Goal: Find specific page/section: Find specific page/section

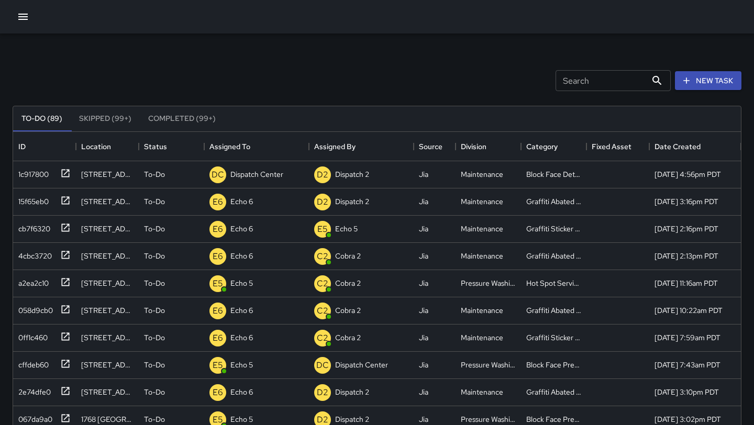
scroll to position [443, 727]
click at [28, 19] on icon "button" at bounding box center [23, 16] width 13 height 13
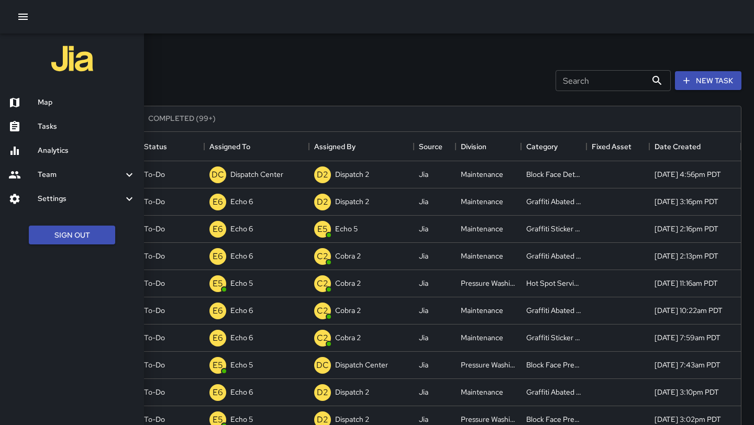
click at [51, 103] on h6 "Map" at bounding box center [87, 103] width 98 height 12
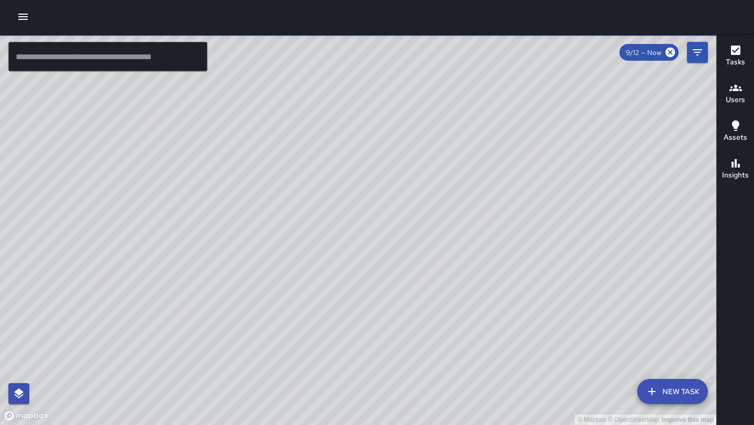
click at [91, 66] on input "text" at bounding box center [107, 56] width 199 height 29
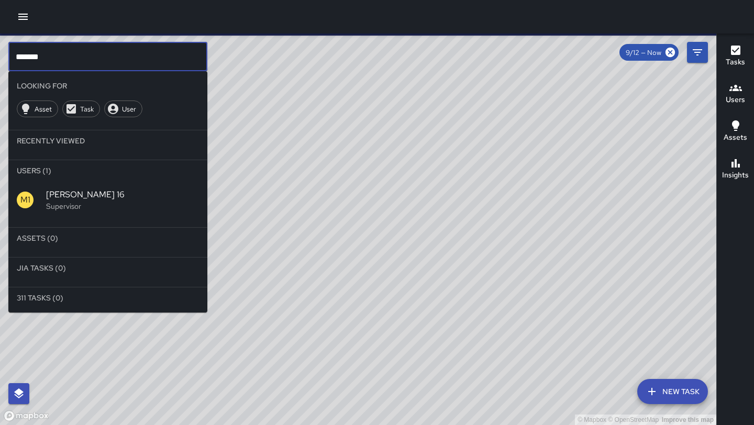
type input "*******"
click at [76, 192] on span "[PERSON_NAME] 16" at bounding box center [122, 194] width 153 height 13
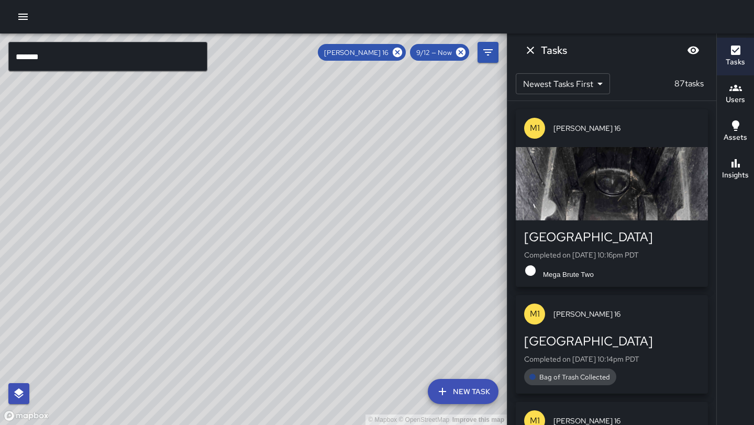
drag, startPoint x: 245, startPoint y: 301, endPoint x: 273, endPoint y: 262, distance: 48.1
click at [273, 262] on div "© Mapbox © OpenStreetMap Improve this map" at bounding box center [253, 228] width 507 height 391
drag, startPoint x: 245, startPoint y: 287, endPoint x: 284, endPoint y: 189, distance: 105.1
click at [284, 189] on div "© Mapbox © OpenStreetMap Improve this map" at bounding box center [253, 228] width 507 height 391
drag, startPoint x: 310, startPoint y: 191, endPoint x: 288, endPoint y: 237, distance: 51.0
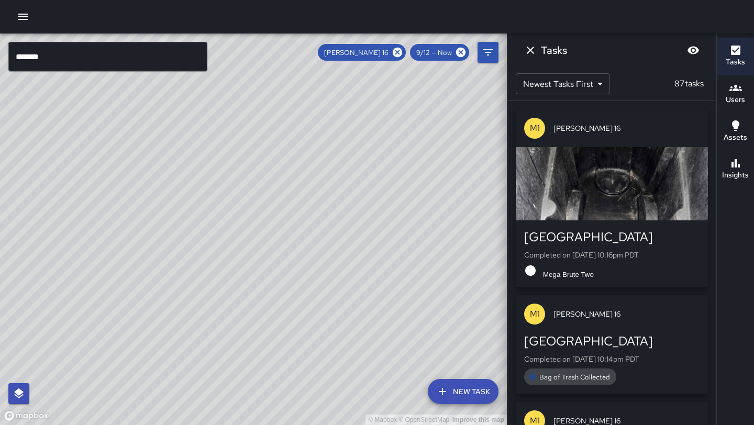
click at [288, 237] on div "© Mapbox © OpenStreetMap Improve this map" at bounding box center [253, 228] width 507 height 391
drag, startPoint x: 212, startPoint y: 285, endPoint x: 217, endPoint y: 331, distance: 46.3
click at [217, 331] on div "© Mapbox © OpenStreetMap Improve this map" at bounding box center [253, 228] width 507 height 391
click at [531, 52] on icon "Dismiss" at bounding box center [530, 50] width 13 height 13
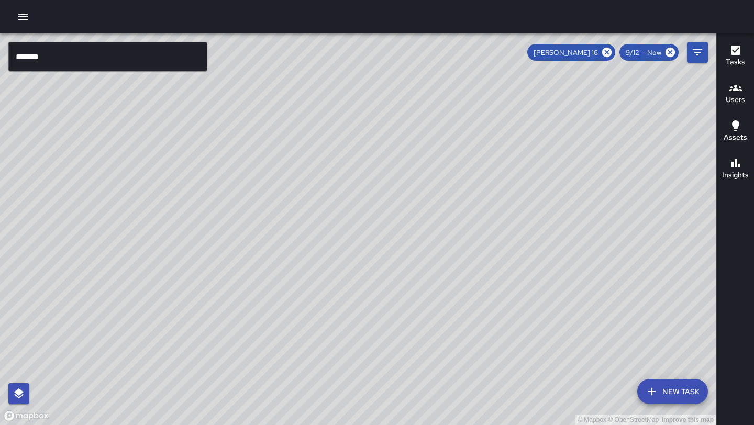
drag, startPoint x: 425, startPoint y: 211, endPoint x: 447, endPoint y: 128, distance: 85.9
click at [447, 128] on div "© Mapbox © OpenStreetMap Improve this map" at bounding box center [358, 228] width 716 height 391
click at [608, 53] on icon at bounding box center [607, 53] width 12 height 12
click at [17, 24] on button "button" at bounding box center [23, 16] width 21 height 21
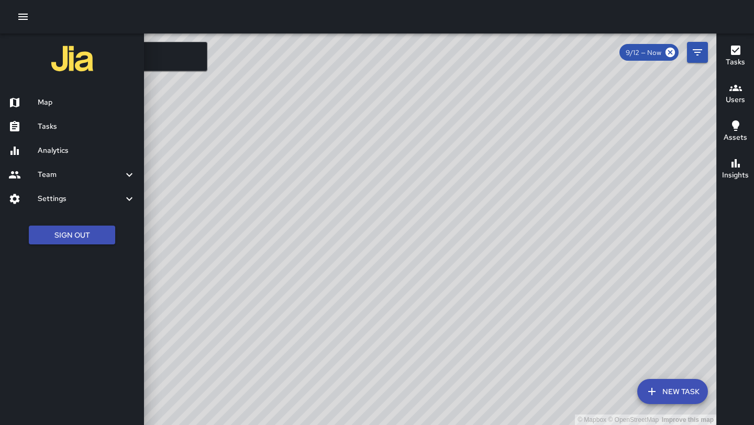
click at [82, 122] on h6 "Tasks" at bounding box center [87, 127] width 98 height 12
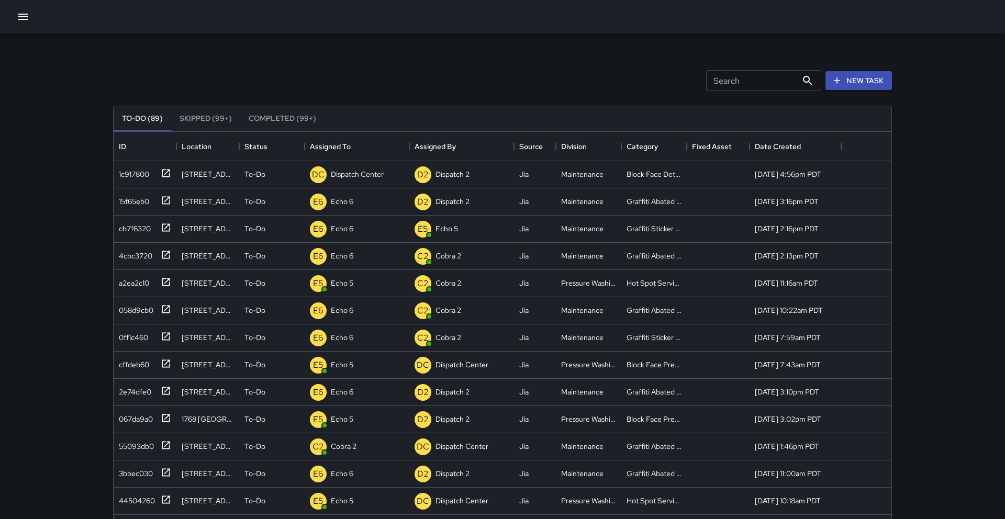
scroll to position [443, 778]
